Goal: Information Seeking & Learning: Learn about a topic

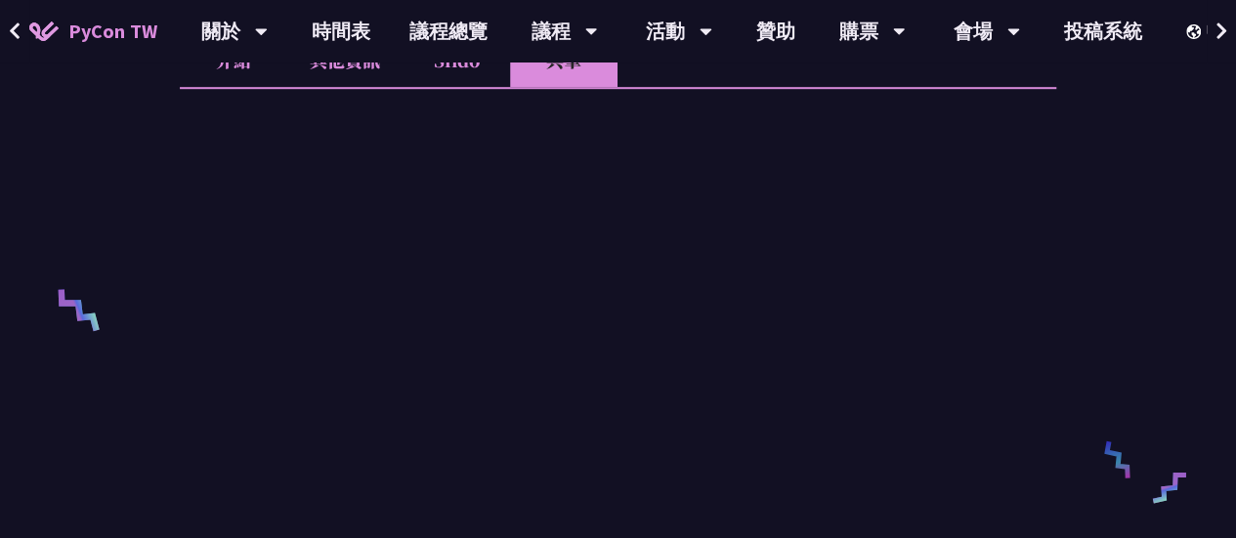
scroll to position [627, 0]
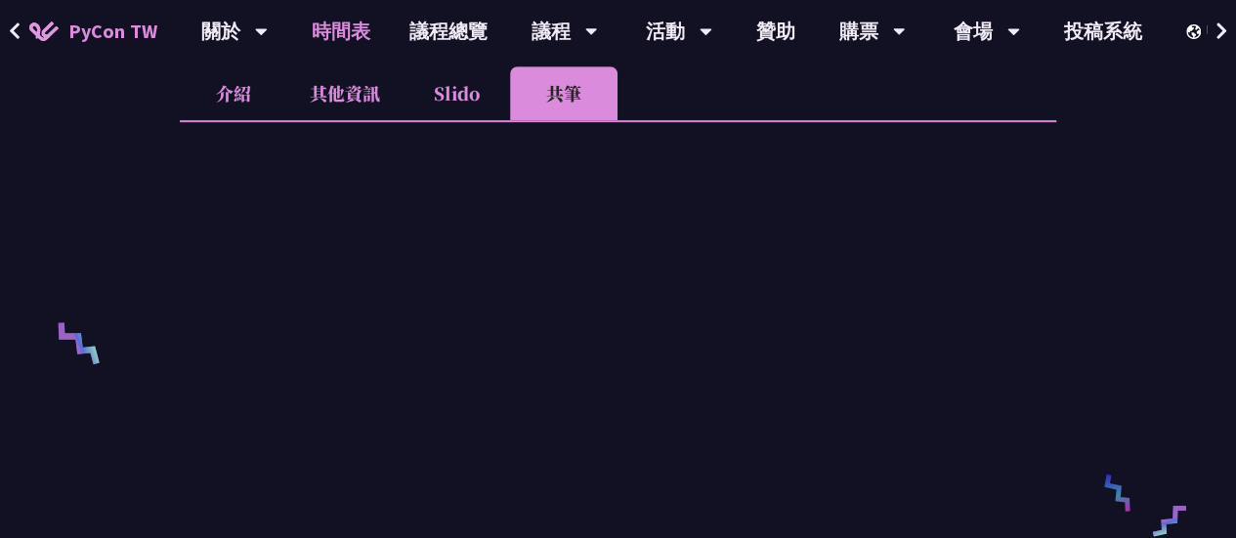
click at [350, 36] on link "時間表" at bounding box center [341, 31] width 98 height 63
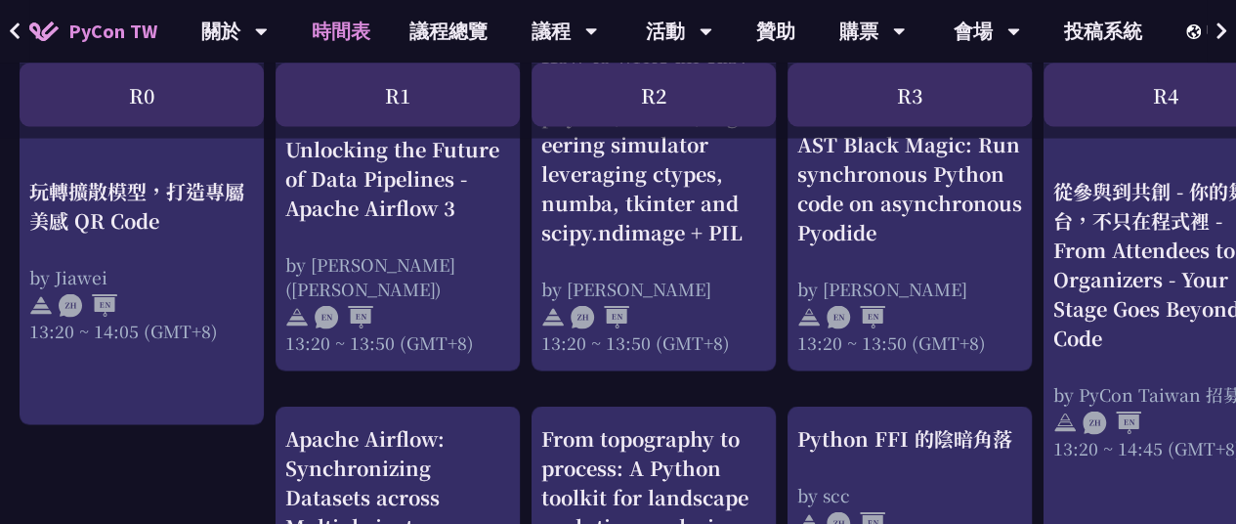
scroll to position [1779, 0]
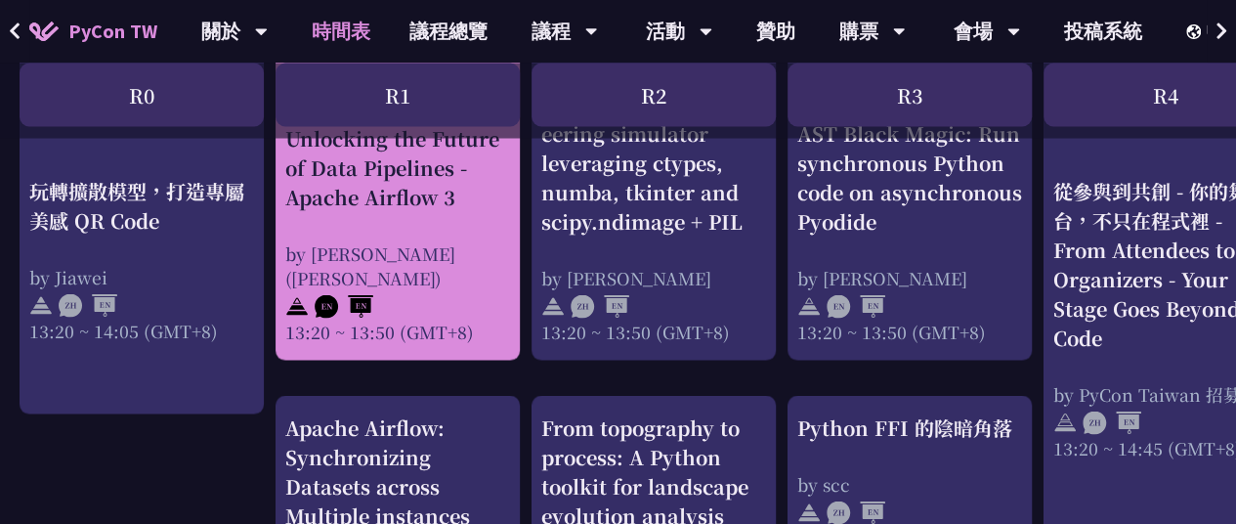
click at [408, 211] on div "Unlocking the Future of Data Pipelines - Apache Airflow 3" at bounding box center [397, 167] width 225 height 88
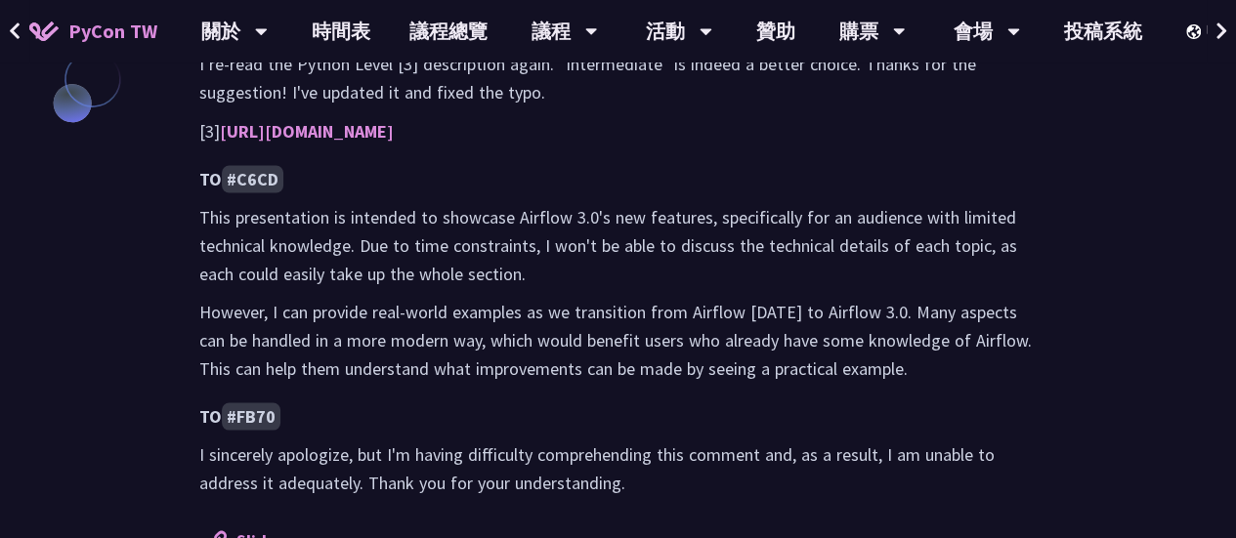
scroll to position [1736, 0]
click at [256, 528] on link "Slides" at bounding box center [246, 539] width 75 height 22
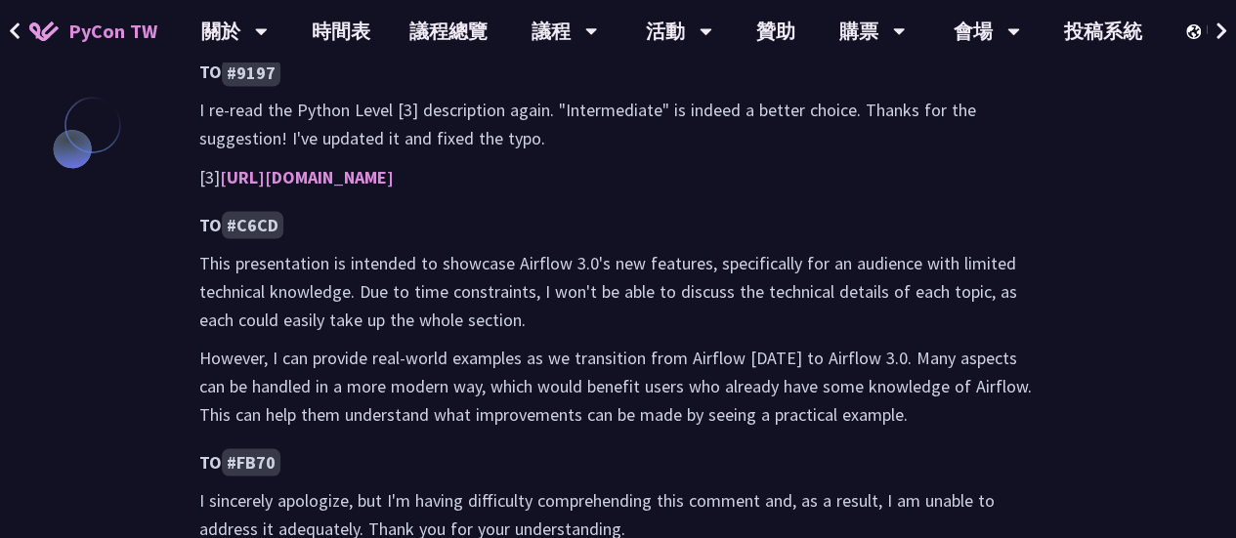
scroll to position [1640, 0]
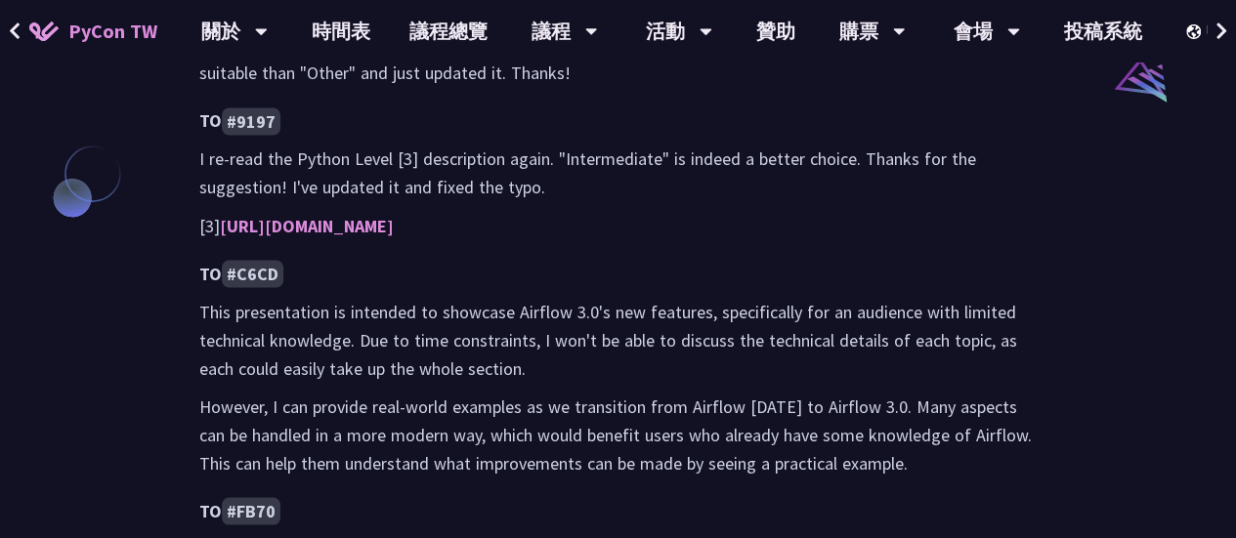
click at [256, 260] on code "#C6CD" at bounding box center [253, 273] width 62 height 27
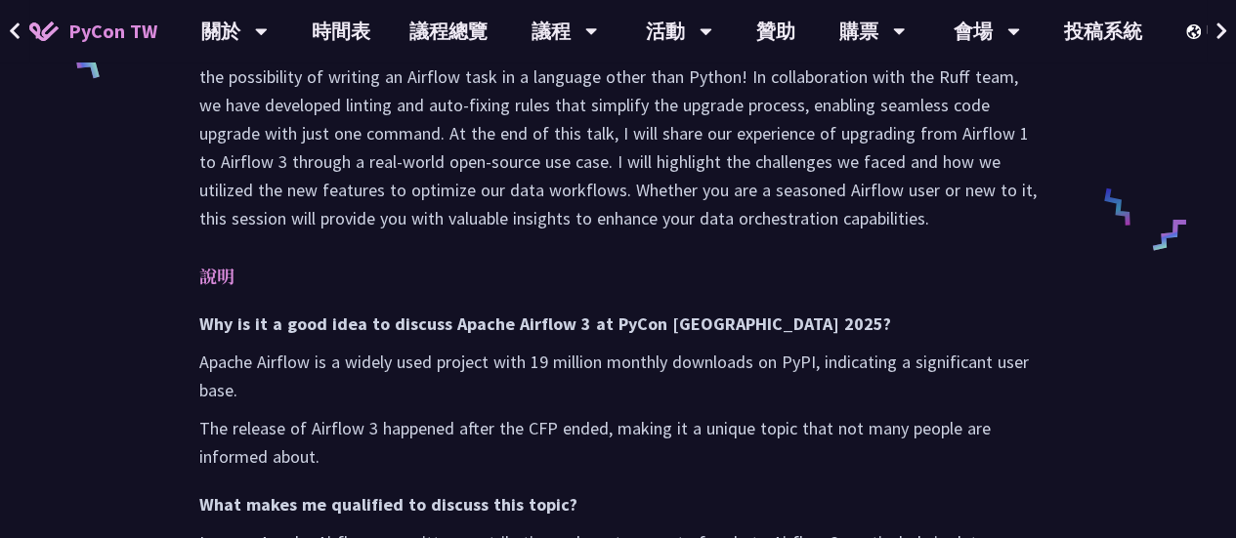
scroll to position [915, 0]
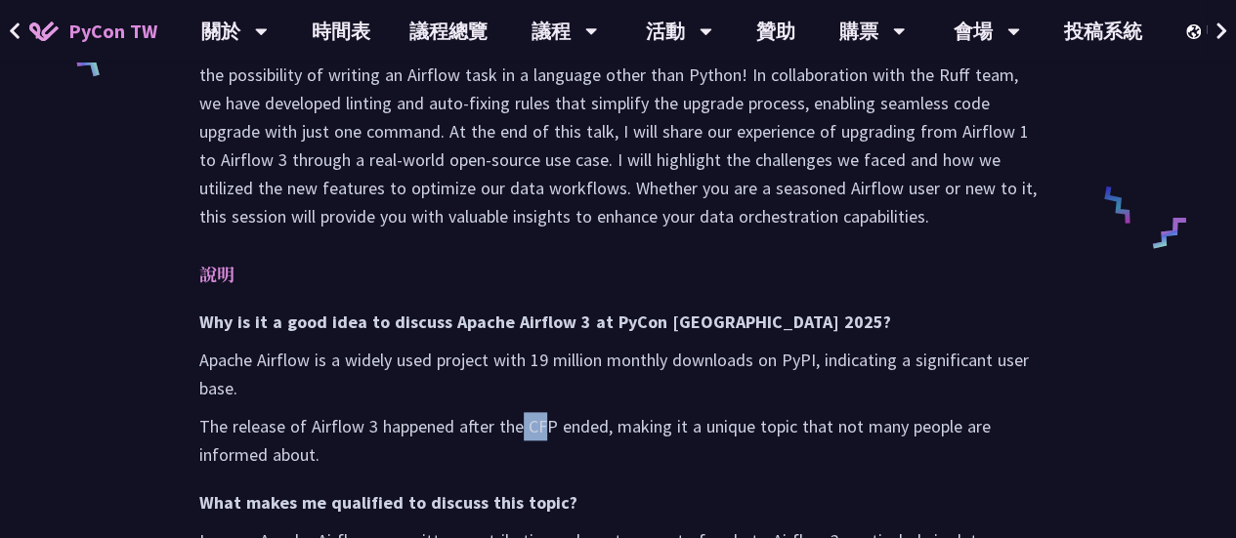
drag, startPoint x: 520, startPoint y: 365, endPoint x: 548, endPoint y: 367, distance: 28.4
click at [548, 412] on p "The release of Airflow 3 happened after the CFP ended, making it a unique topic…" at bounding box center [617, 440] width 837 height 57
click at [696, 488] on h3 "What makes me qualified to discuss this topic?" at bounding box center [617, 502] width 837 height 28
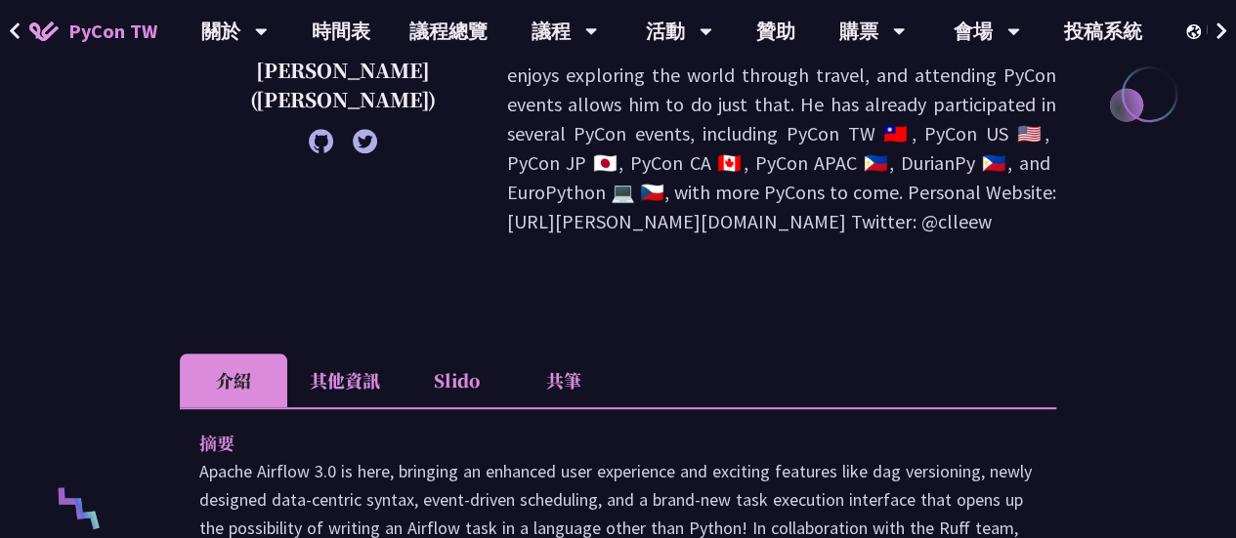
scroll to position [461, 0]
click at [481, 355] on li "Slido" at bounding box center [455, 382] width 107 height 54
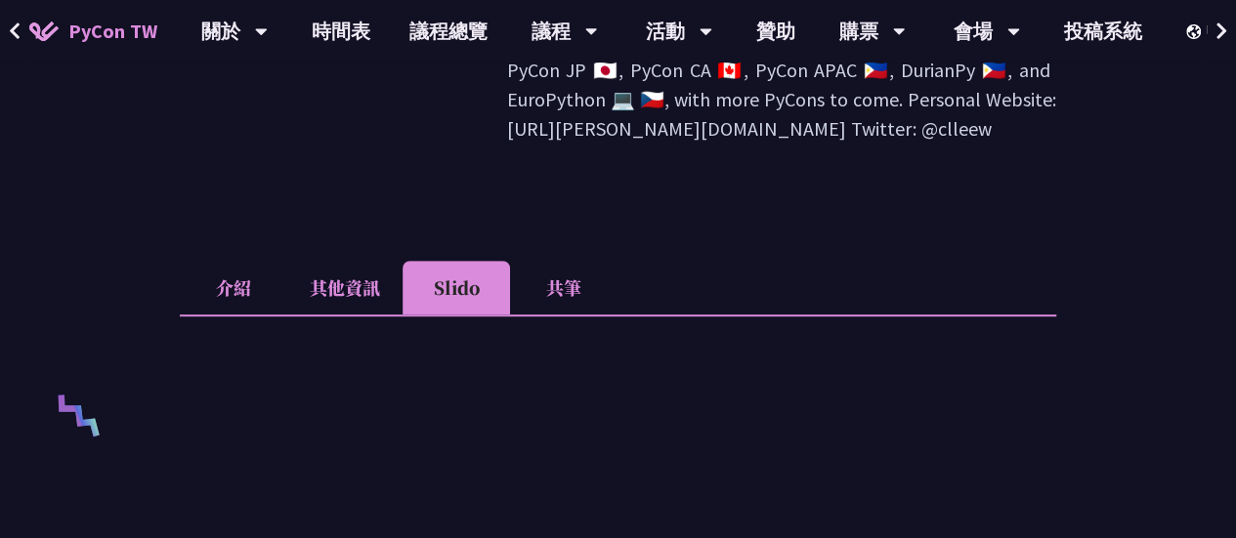
scroll to position [554, 0]
click at [557, 262] on li "共筆" at bounding box center [563, 289] width 107 height 54
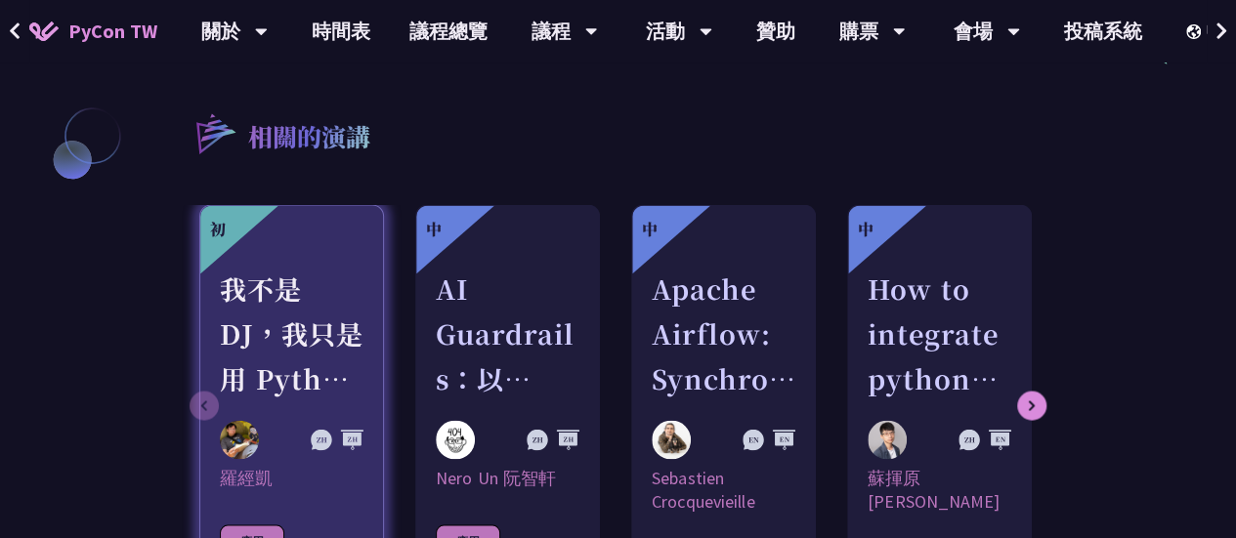
scroll to position [1679, 0]
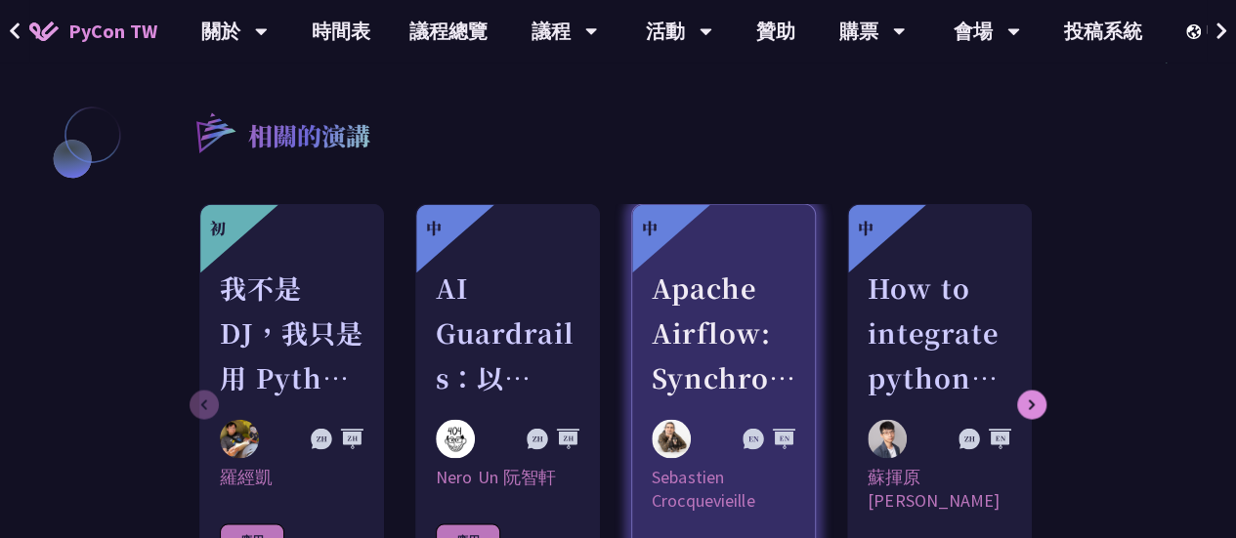
click at [713, 286] on div "Apache Airflow: Synchronizing Datasets across Multiple instances" at bounding box center [724, 332] width 144 height 135
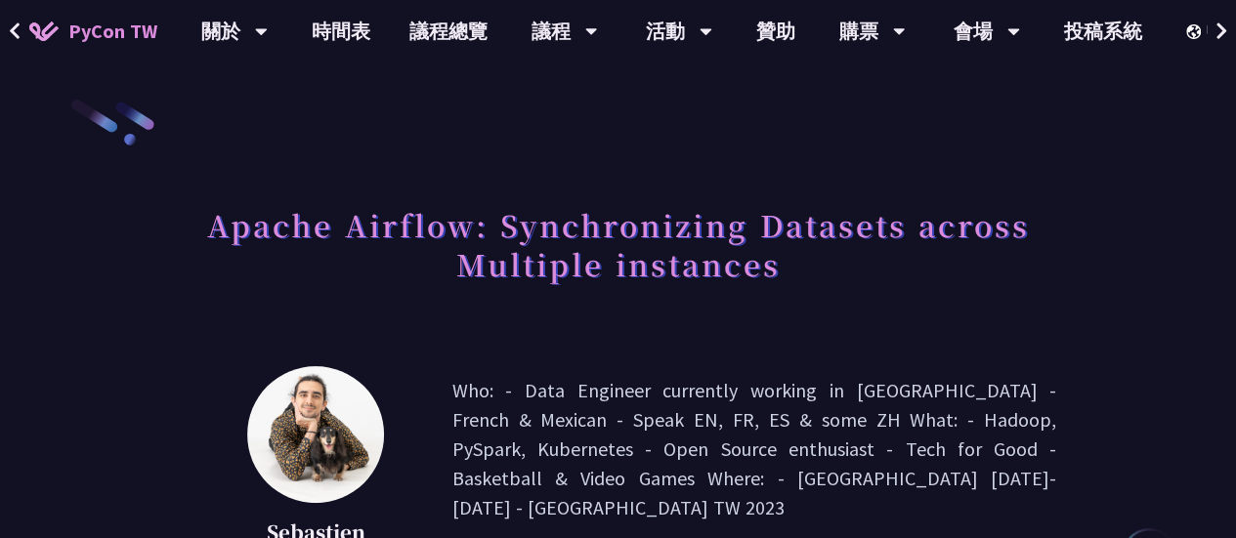
drag, startPoint x: 713, startPoint y: 257, endPoint x: 596, endPoint y: 228, distance: 120.8
click at [596, 228] on h1 "Apache Airflow: Synchronizing Datasets across Multiple instances" at bounding box center [618, 244] width 876 height 98
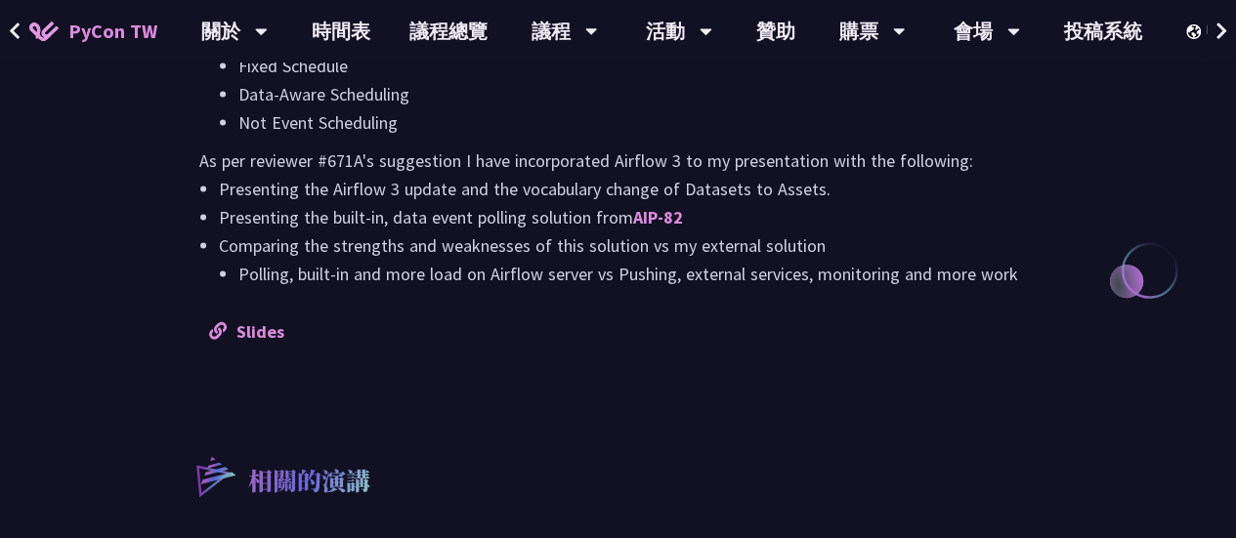
scroll to position [2039, 0]
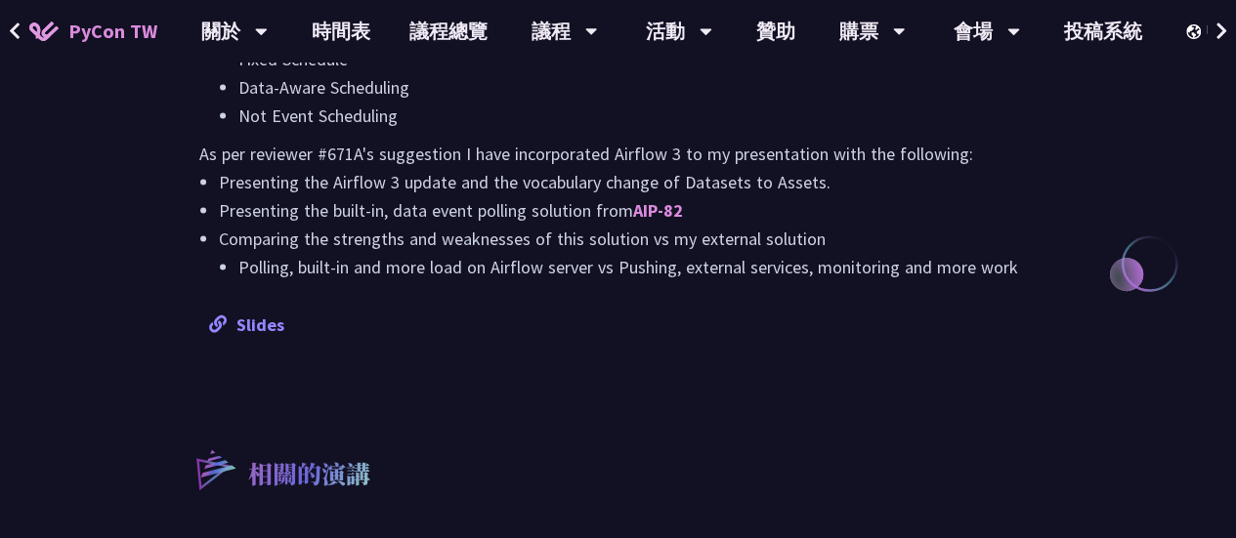
click at [248, 314] on link "Slides" at bounding box center [246, 325] width 75 height 22
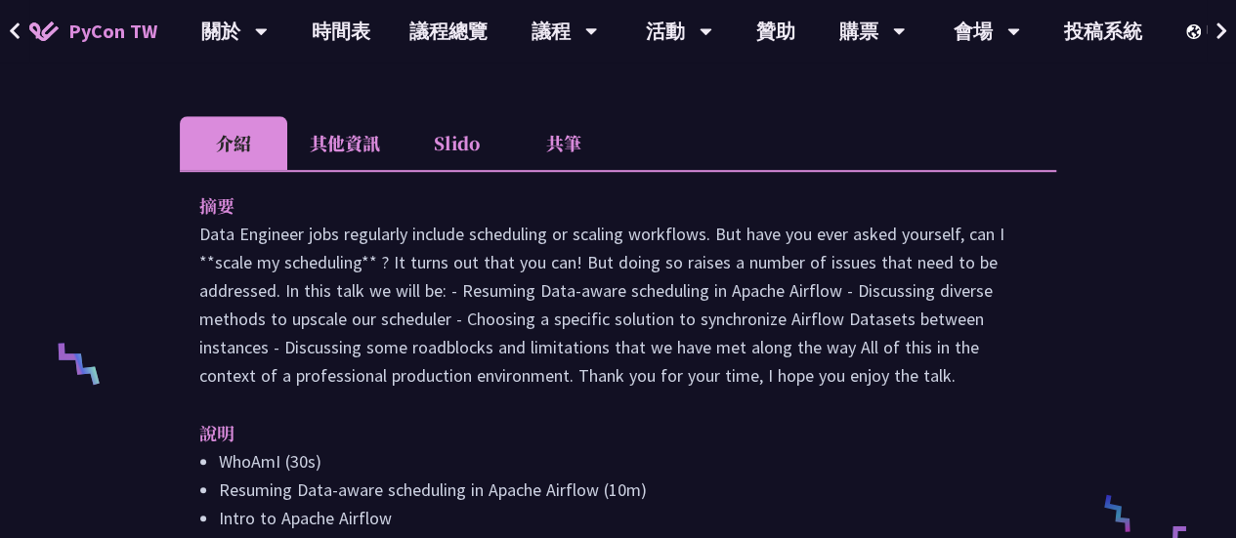
scroll to position [606, 0]
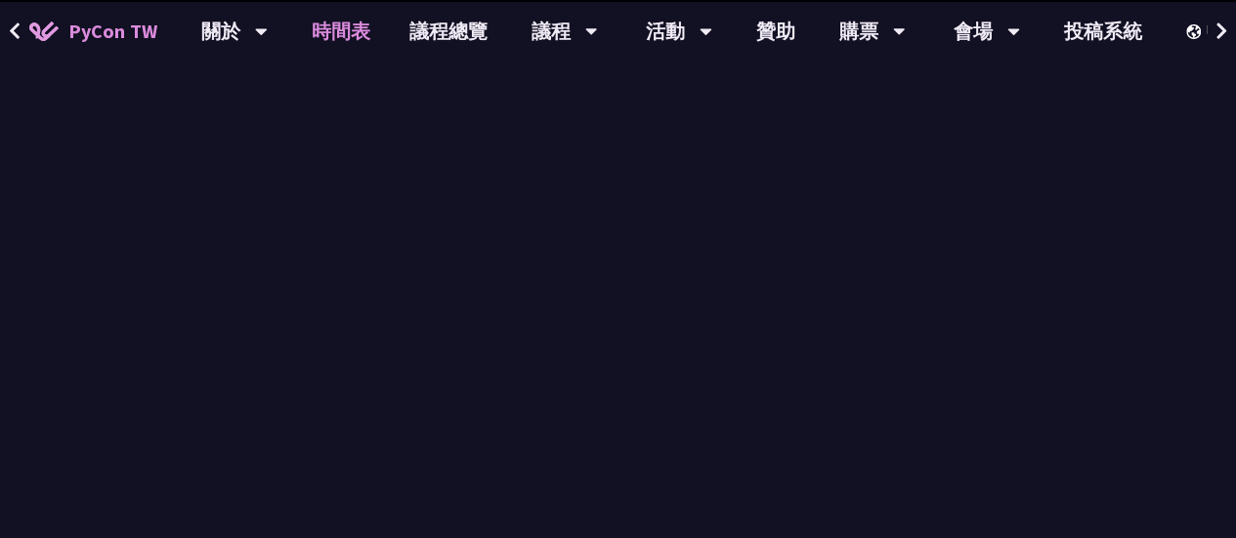
scroll to position [1679, 0]
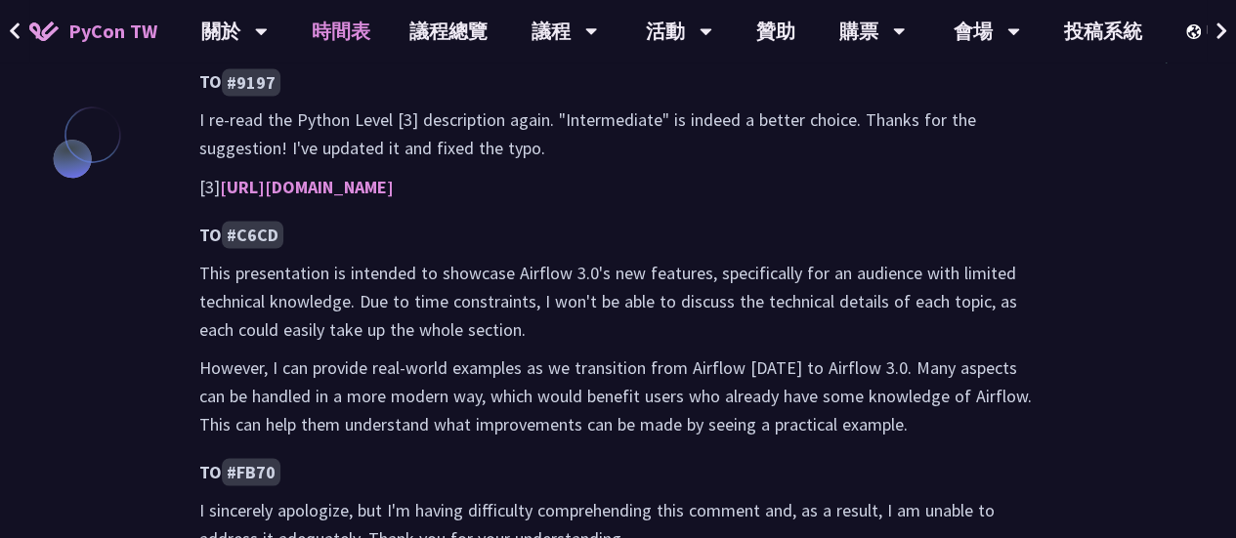
click at [346, 34] on link "時間表" at bounding box center [341, 31] width 98 height 63
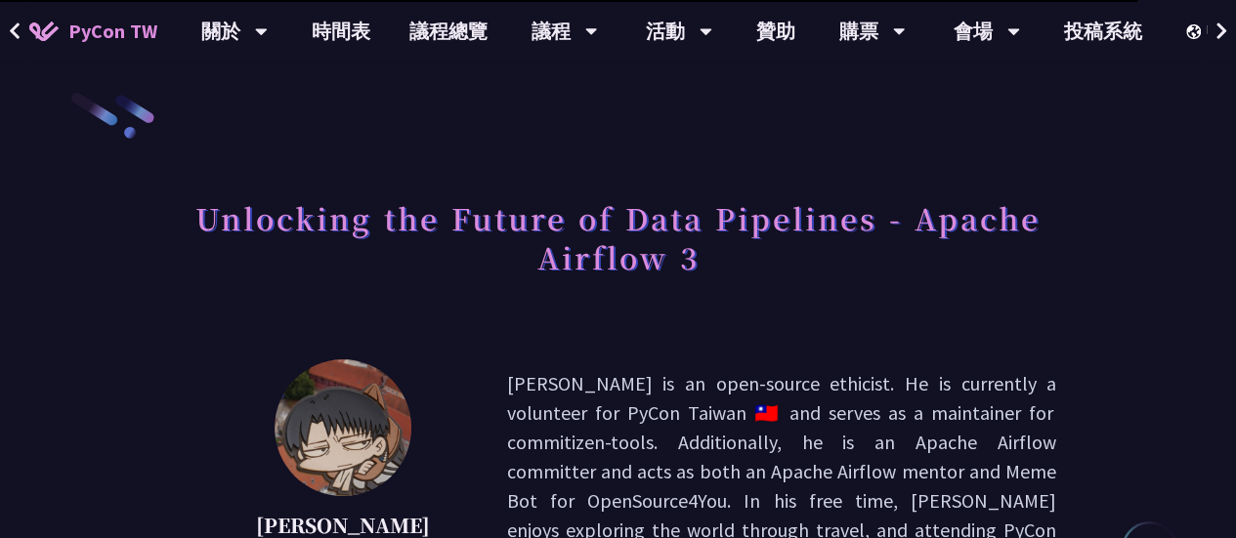
scroll to position [0, 0]
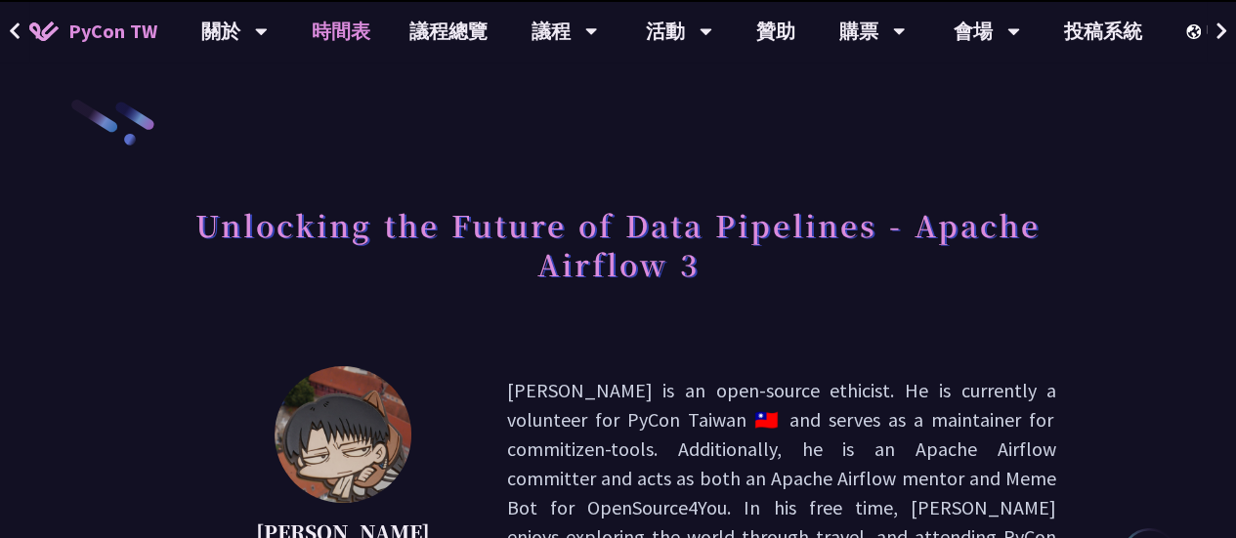
click at [348, 38] on link "時間表" at bounding box center [341, 31] width 98 height 63
click at [347, 32] on link "時間表" at bounding box center [341, 31] width 98 height 63
click at [340, 39] on link "時間表" at bounding box center [341, 31] width 98 height 63
click at [341, 30] on link "時間表" at bounding box center [341, 31] width 98 height 63
